Goal: Transaction & Acquisition: Subscribe to service/newsletter

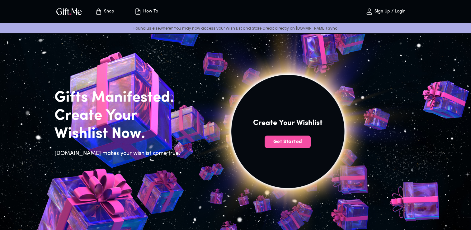
click at [284, 143] on span "Get Started" at bounding box center [288, 141] width 46 height 7
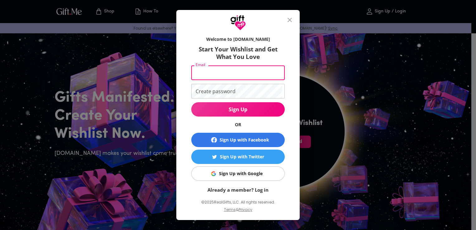
click at [200, 73] on input "Email" at bounding box center [236, 72] width 91 height 15
type input "twicelindasmua@gmail.com"
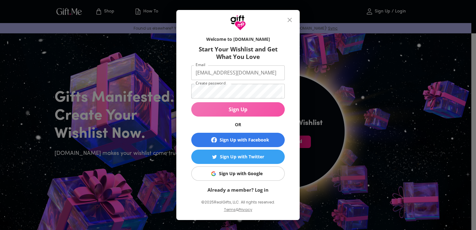
click at [239, 108] on span "Sign Up" at bounding box center [237, 109] width 93 height 7
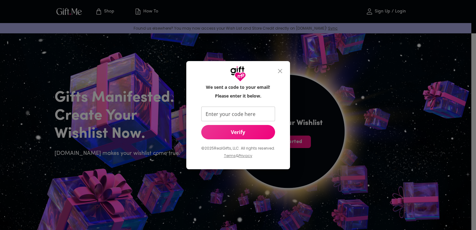
click at [282, 73] on icon "close" at bounding box center [279, 70] width 7 height 7
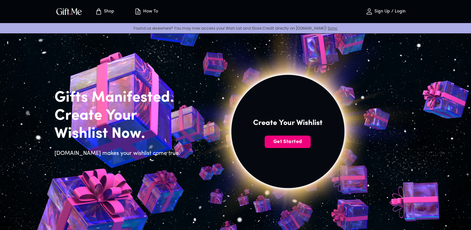
click at [273, 141] on span "Get Started" at bounding box center [288, 141] width 46 height 7
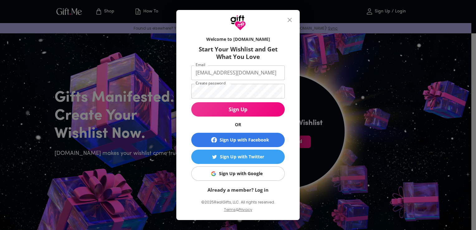
click at [248, 169] on button "Sign Up with Google" at bounding box center [237, 173] width 93 height 14
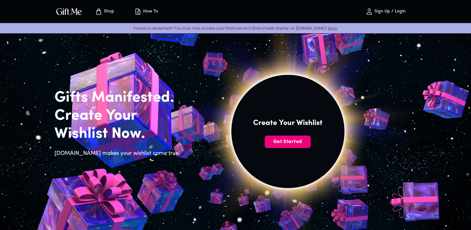
click at [283, 144] on span "Get Started" at bounding box center [288, 141] width 46 height 7
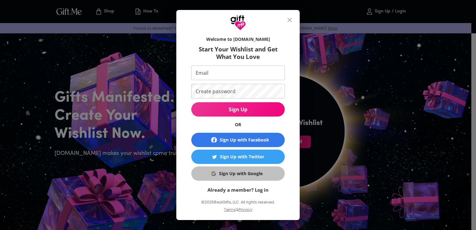
click at [243, 176] on div "Sign Up with Google" at bounding box center [241, 173] width 44 height 7
